Goal: Check status: Check status

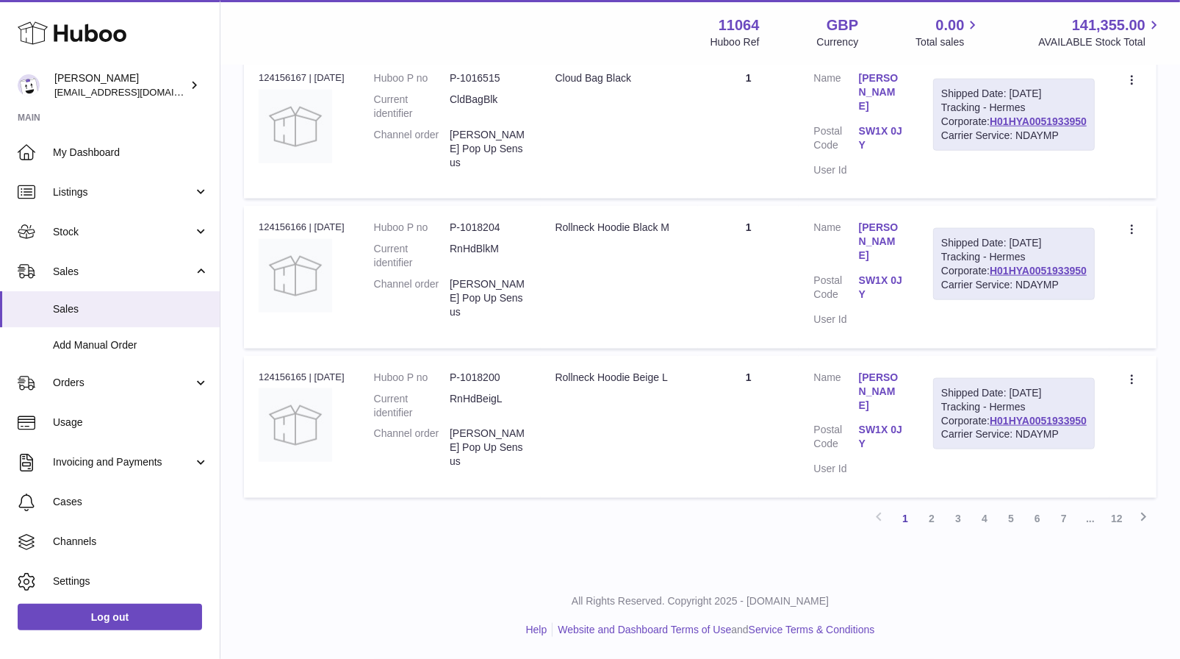
scroll to position [1485, 0]
click at [930, 514] on link "2" at bounding box center [932, 518] width 26 height 26
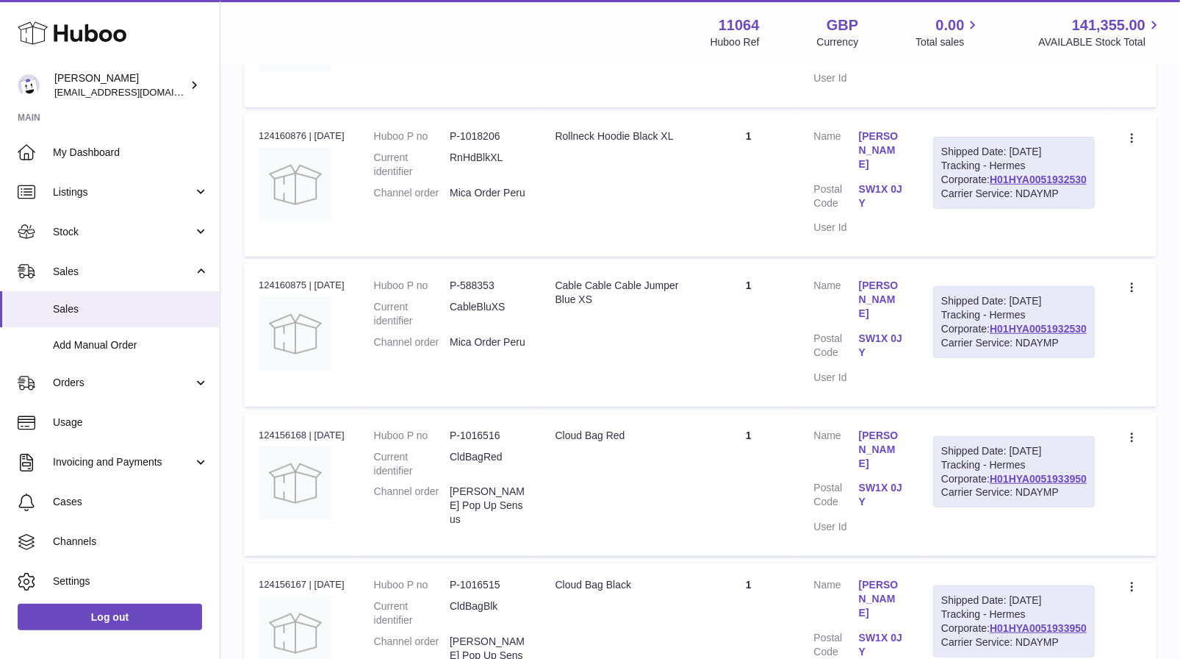
scroll to position [1485, 0]
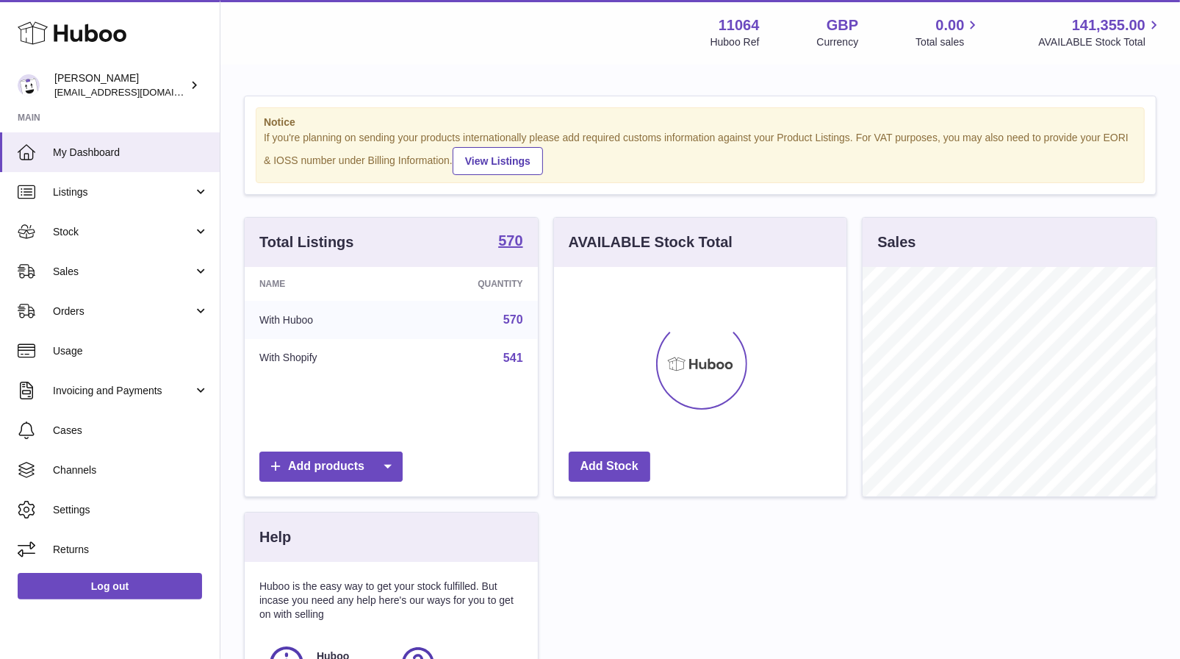
scroll to position [229, 293]
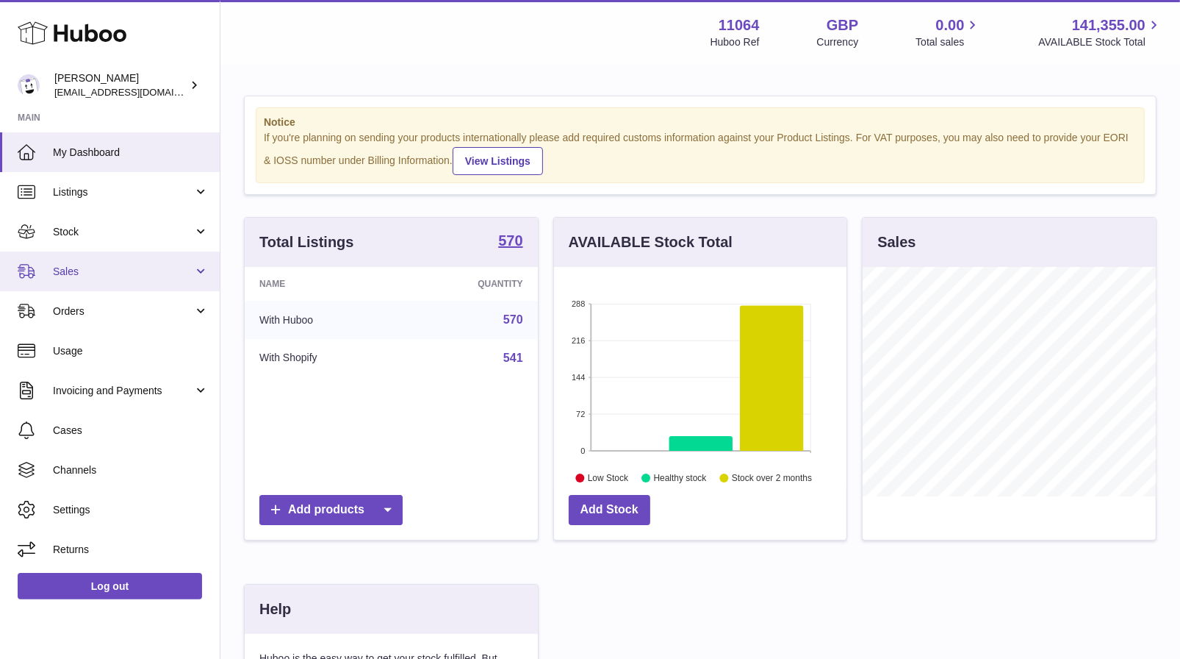
click at [132, 277] on span "Sales" at bounding box center [123, 272] width 140 height 14
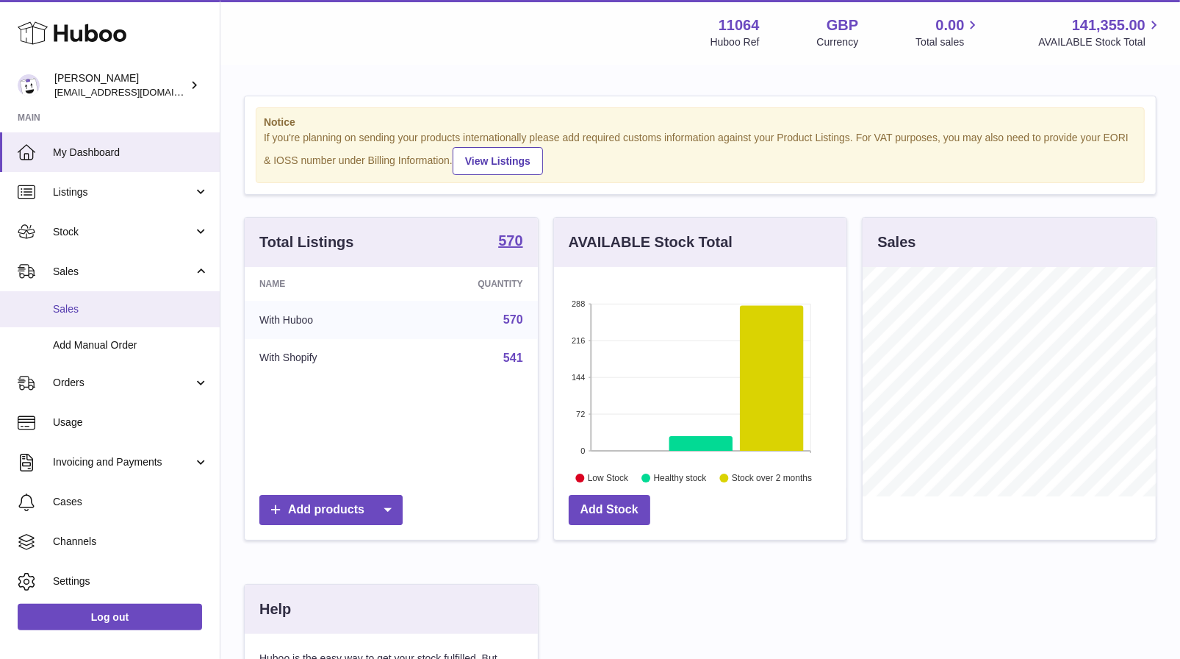
click at [130, 310] on span "Sales" at bounding box center [131, 309] width 156 height 14
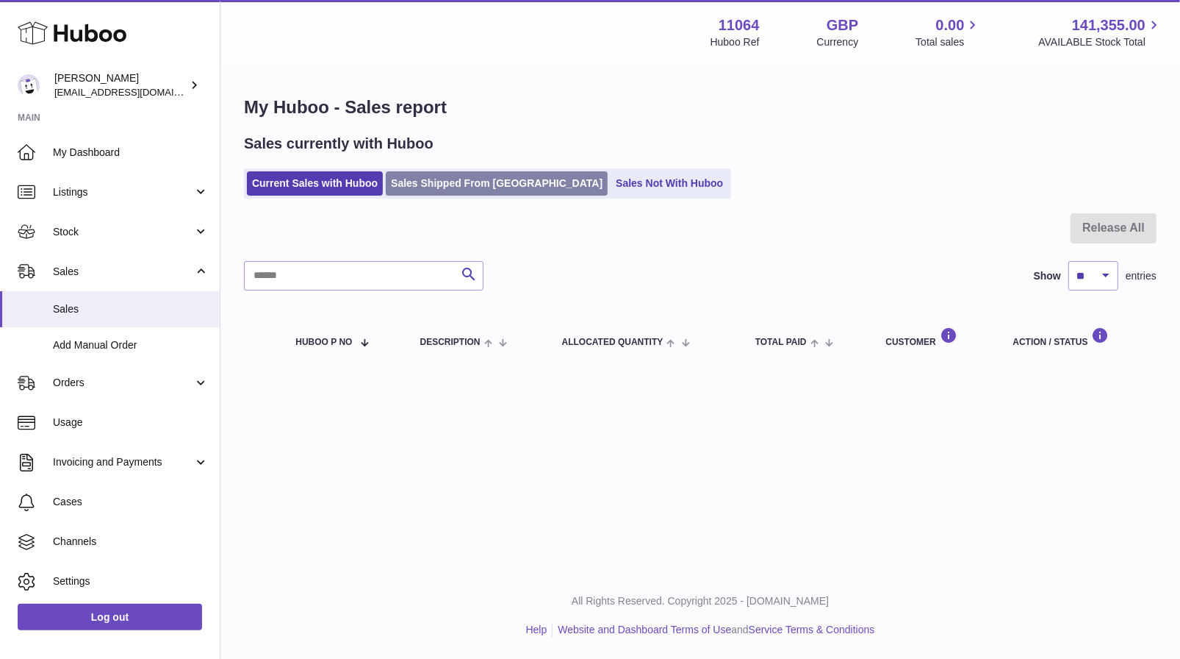
click at [472, 190] on link "Sales Shipped From [GEOGRAPHIC_DATA]" at bounding box center [497, 183] width 222 height 24
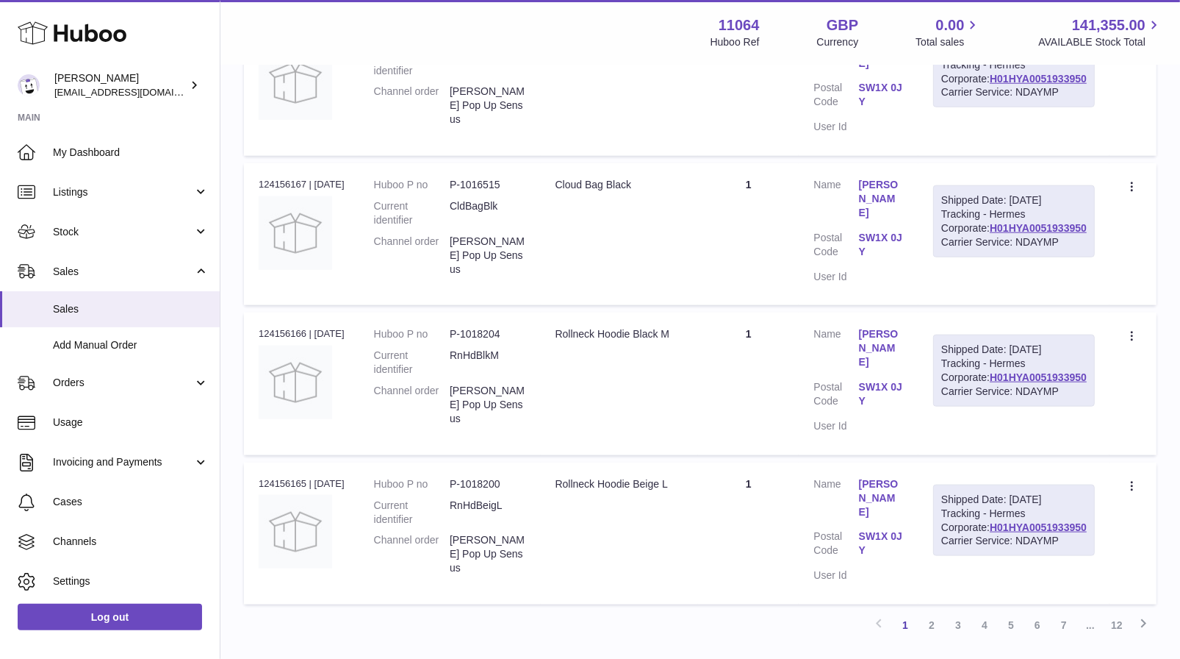
scroll to position [1422, 0]
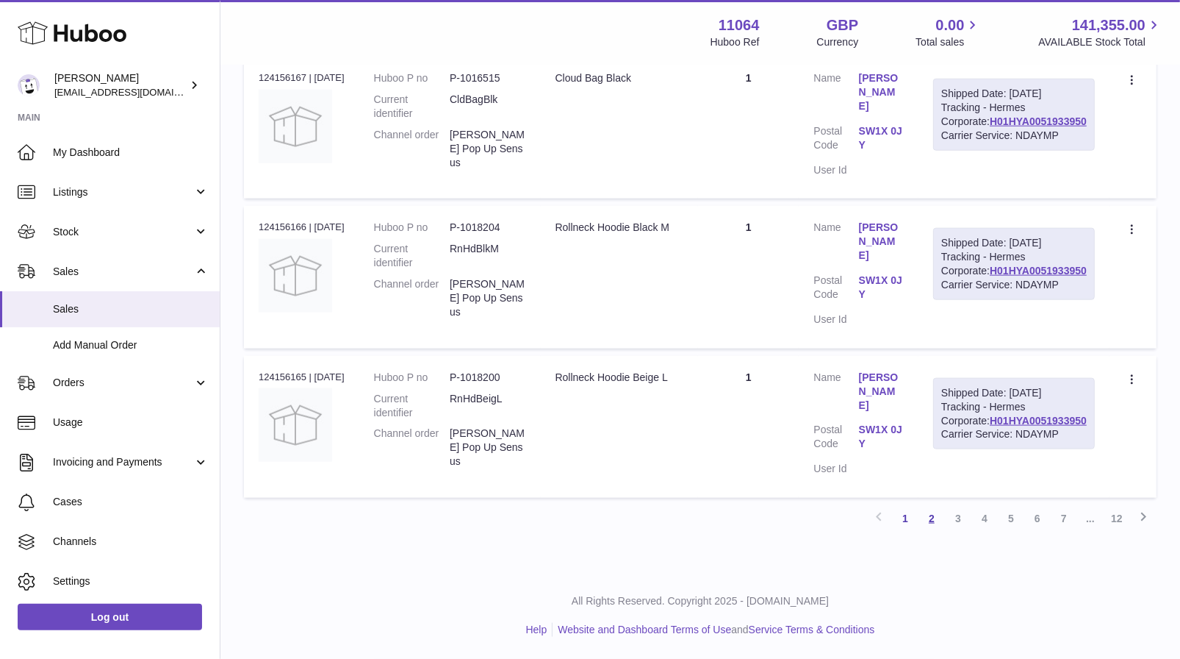
click at [928, 531] on link "2" at bounding box center [932, 518] width 26 height 26
click at [956, 521] on link "3" at bounding box center [958, 518] width 26 height 26
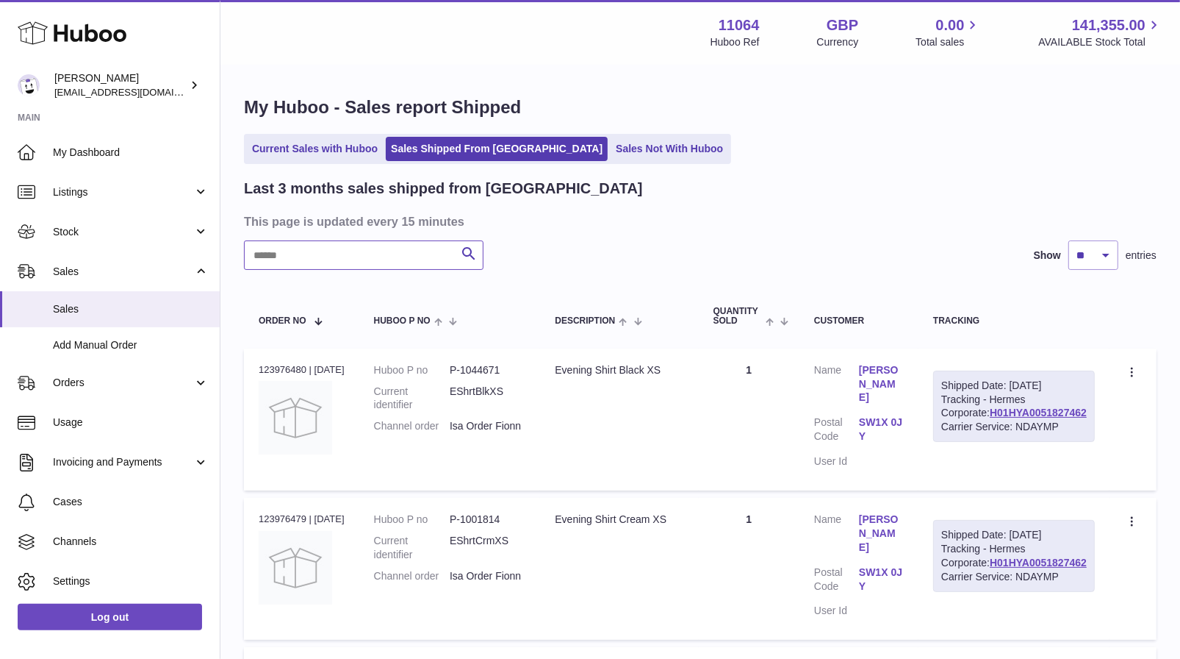
click at [334, 255] on input "text" at bounding box center [364, 254] width 240 height 29
click at [85, 240] on link "Stock" at bounding box center [110, 232] width 220 height 40
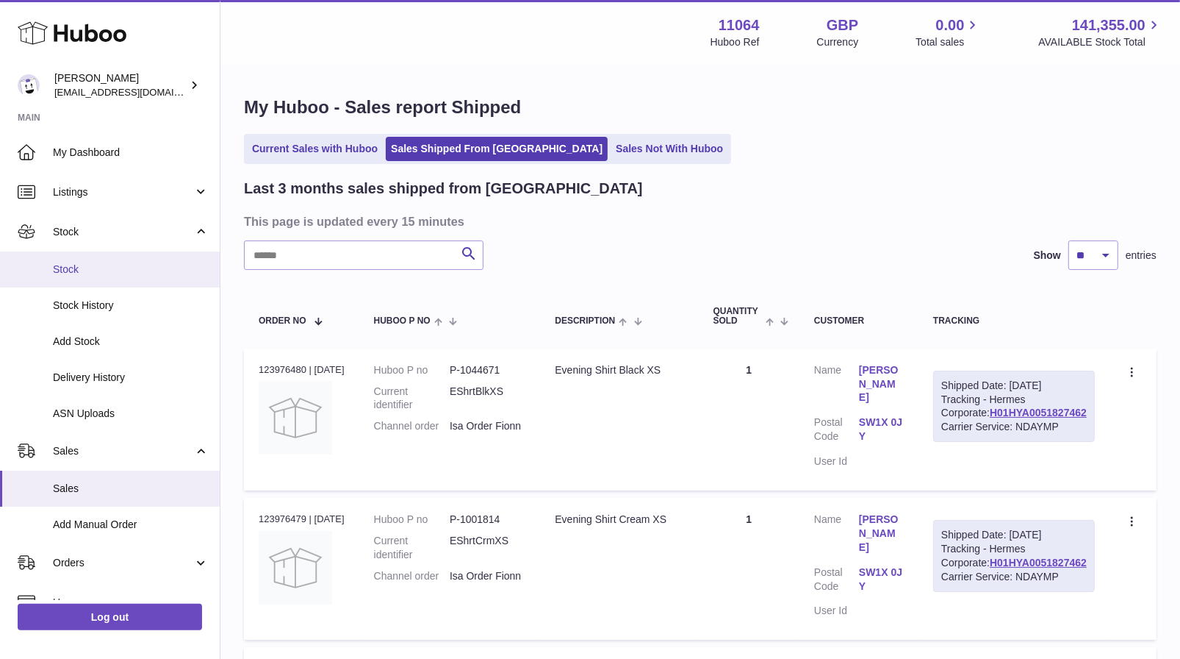
click at [99, 269] on span "Stock" at bounding box center [131, 269] width 156 height 14
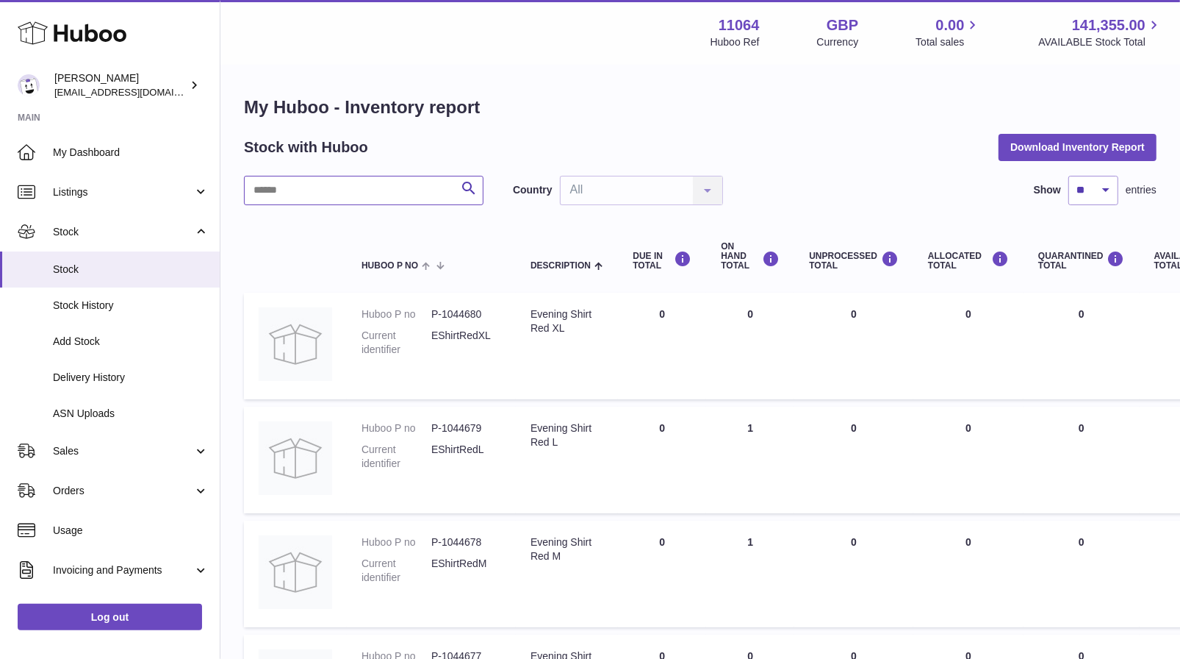
click at [350, 194] on input "text" at bounding box center [364, 190] width 240 height 29
type input "*******"
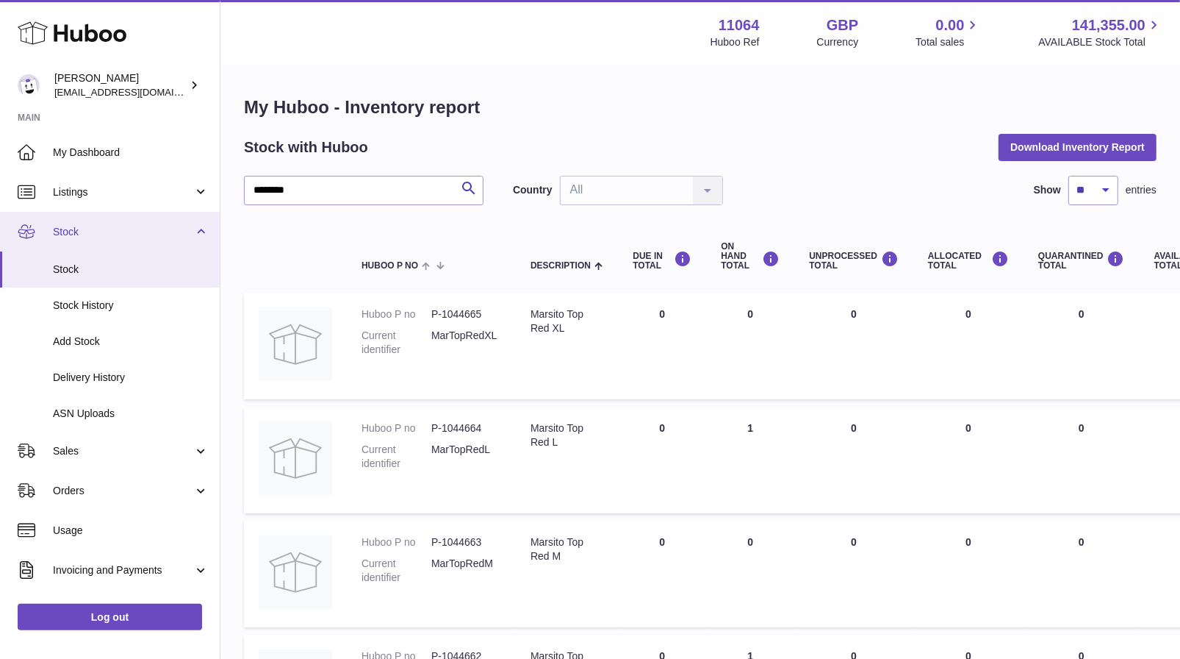
click at [94, 221] on link "Stock" at bounding box center [110, 232] width 220 height 40
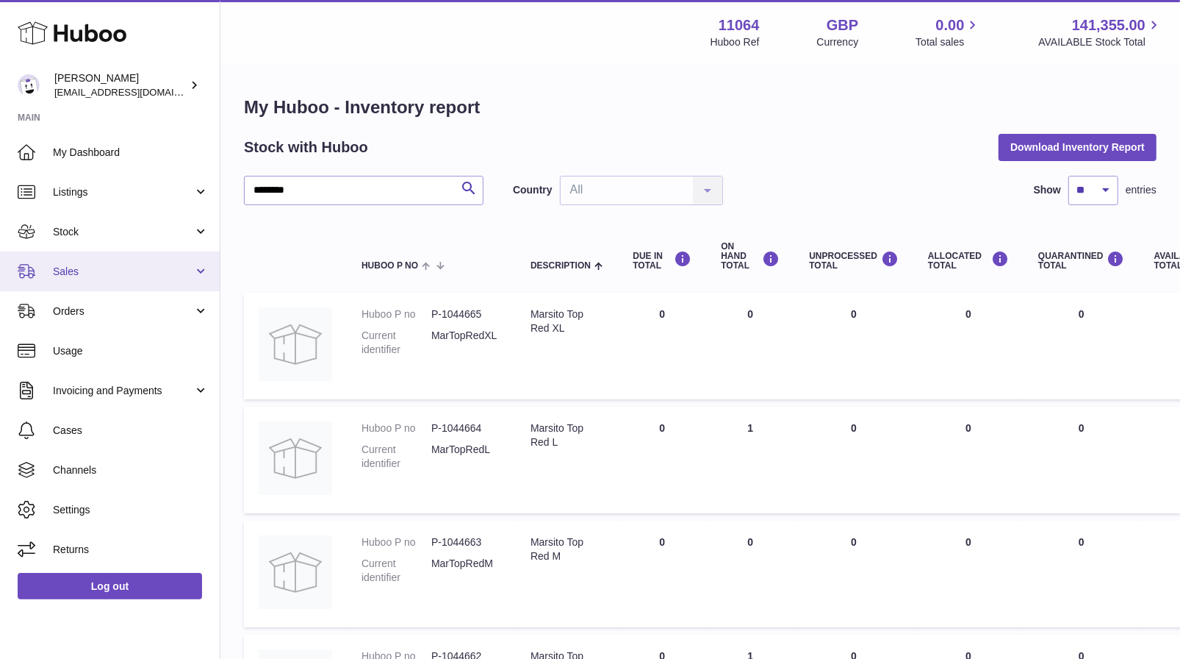
click at [120, 268] on span "Sales" at bounding box center [123, 272] width 140 height 14
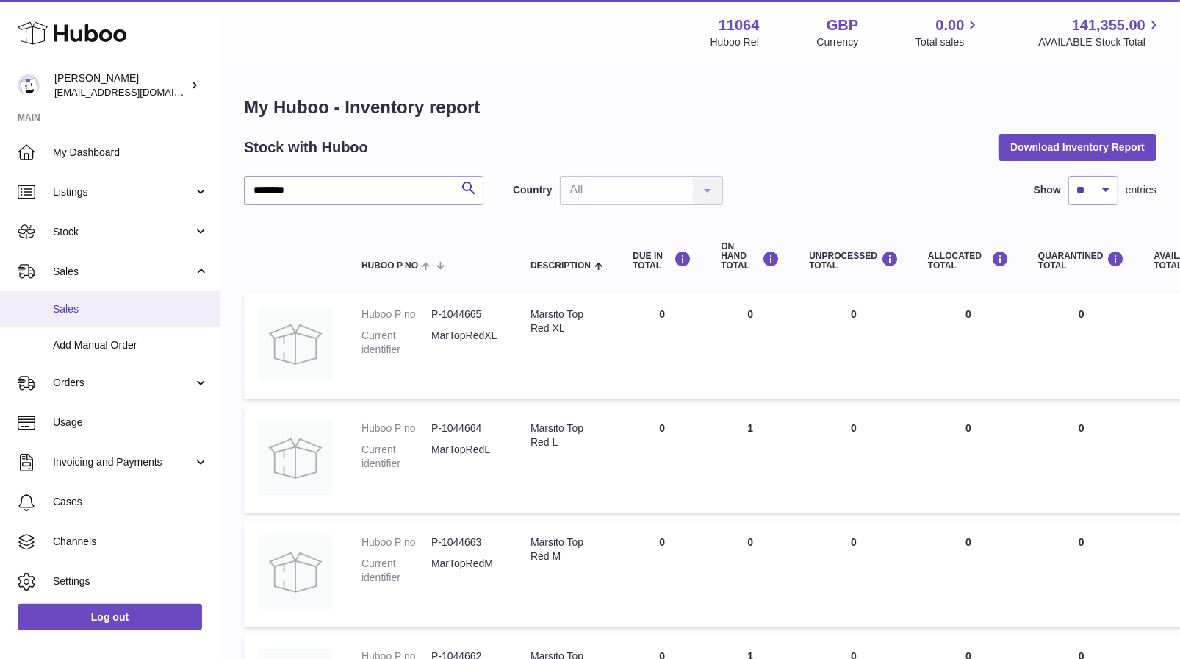
click at [138, 310] on span "Sales" at bounding box center [131, 309] width 156 height 14
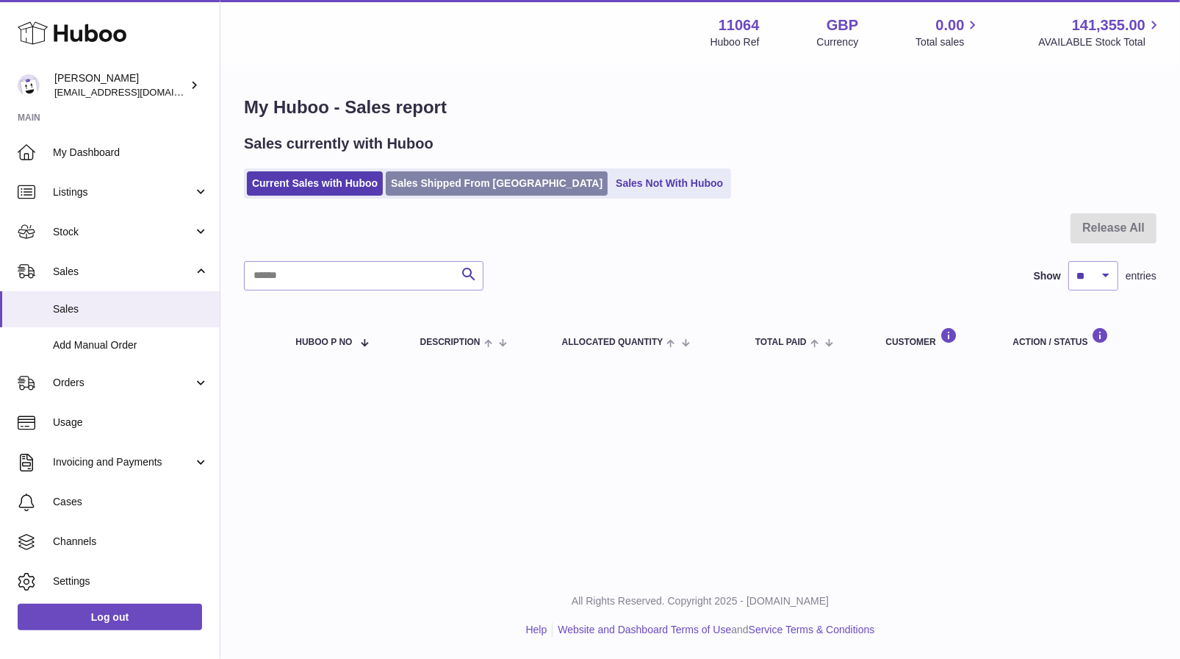
click at [450, 190] on link "Sales Shipped From [GEOGRAPHIC_DATA]" at bounding box center [497, 183] width 222 height 24
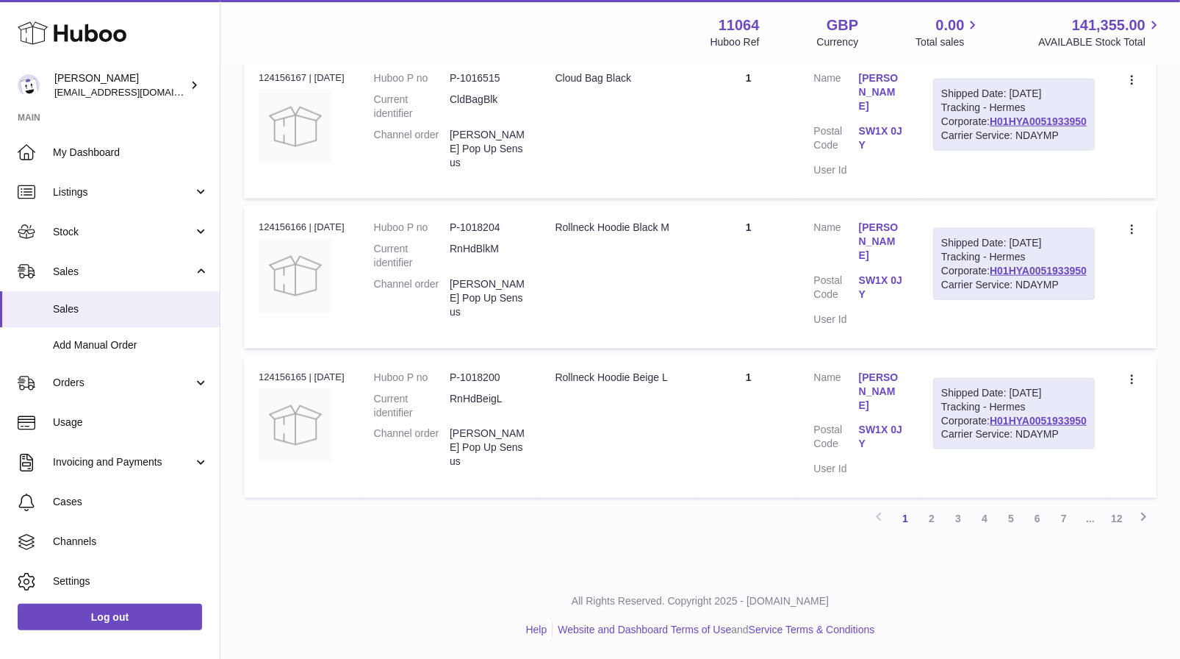
scroll to position [1485, 0]
click at [932, 517] on link "2" at bounding box center [932, 518] width 26 height 26
